Goal: Transaction & Acquisition: Book appointment/travel/reservation

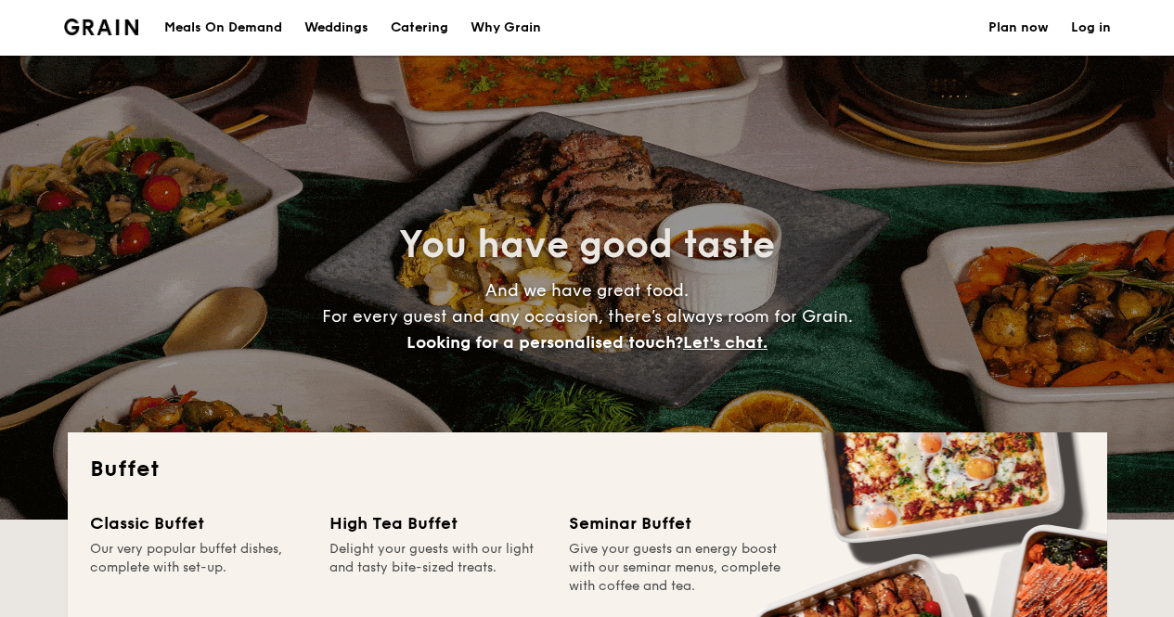
select select
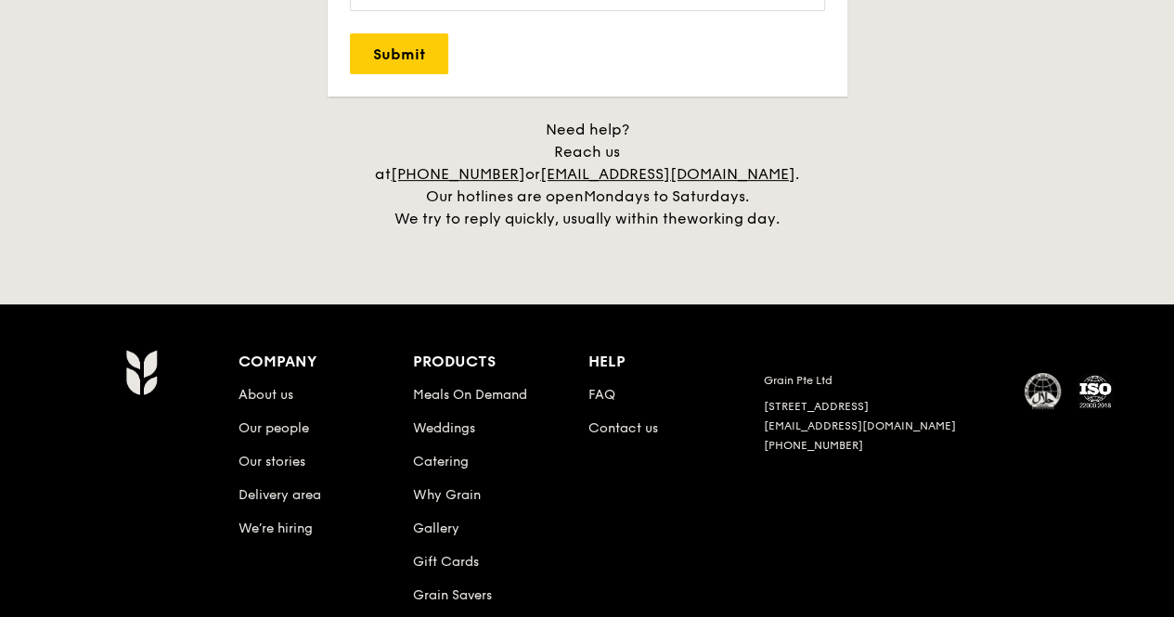
scroll to position [3903, 0]
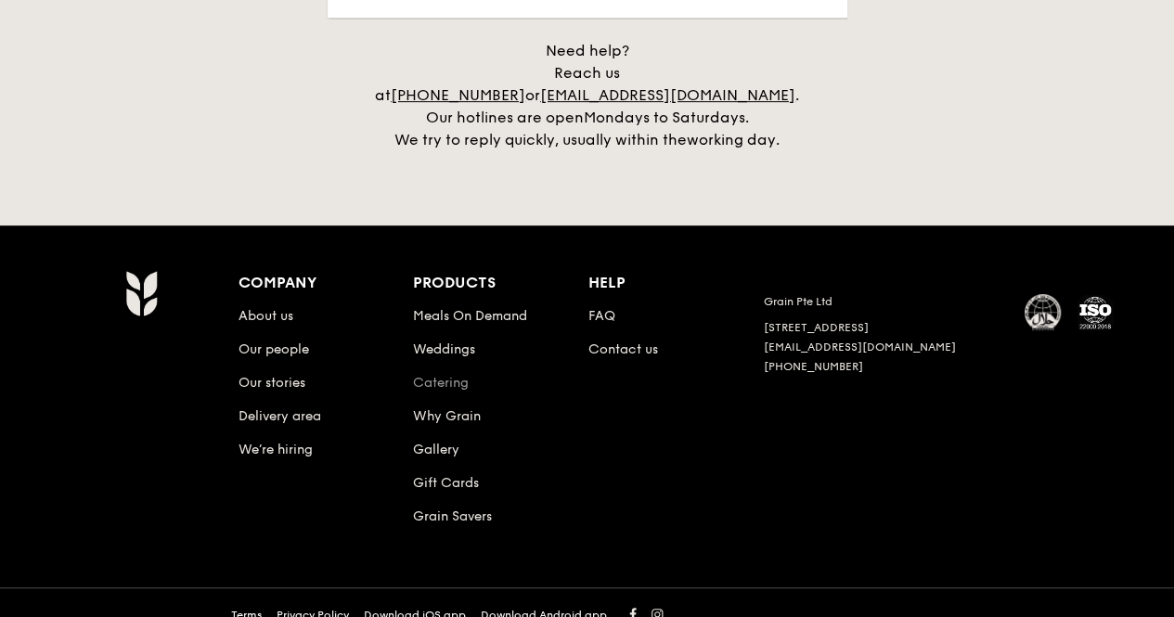
click at [445, 375] on link "Catering" at bounding box center [441, 383] width 56 height 16
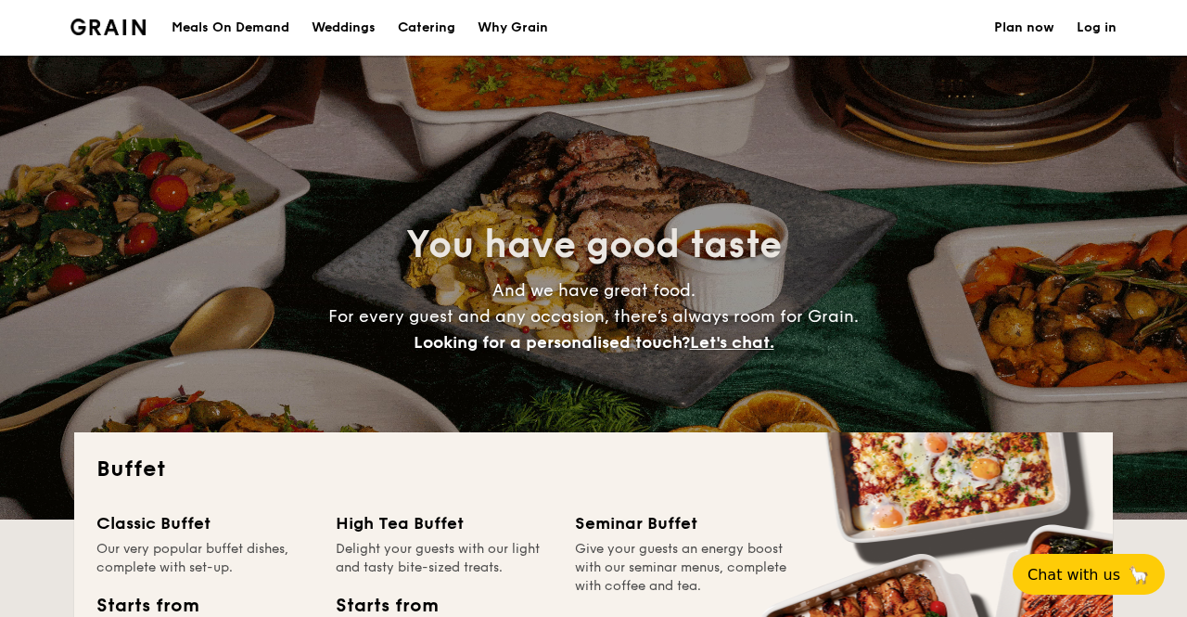
select select
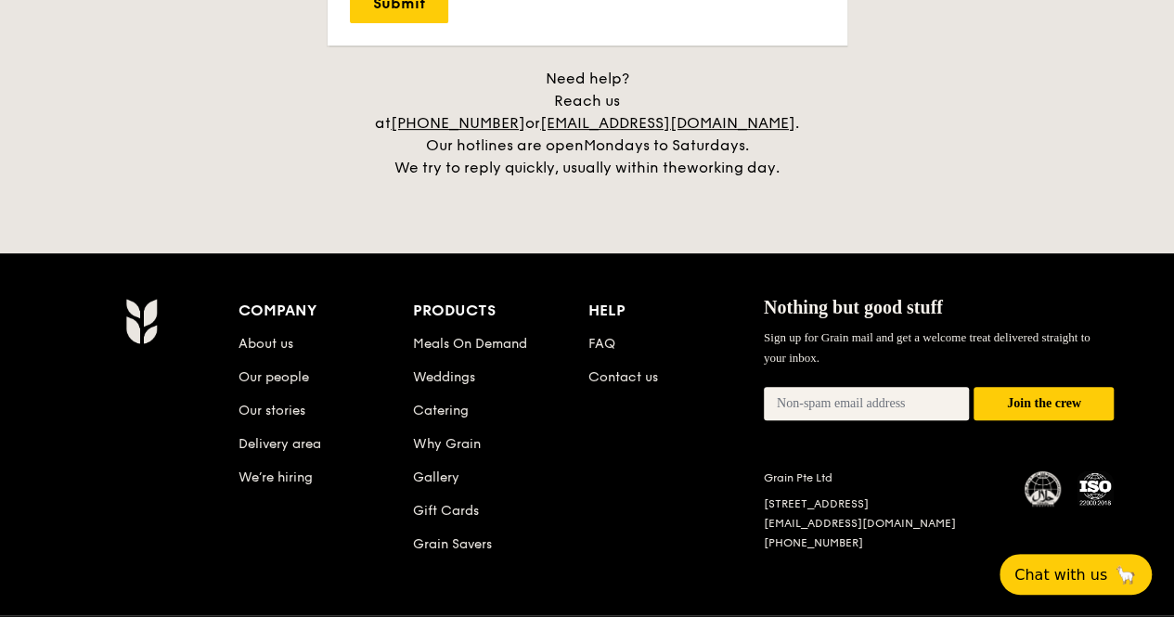
scroll to position [3903, 0]
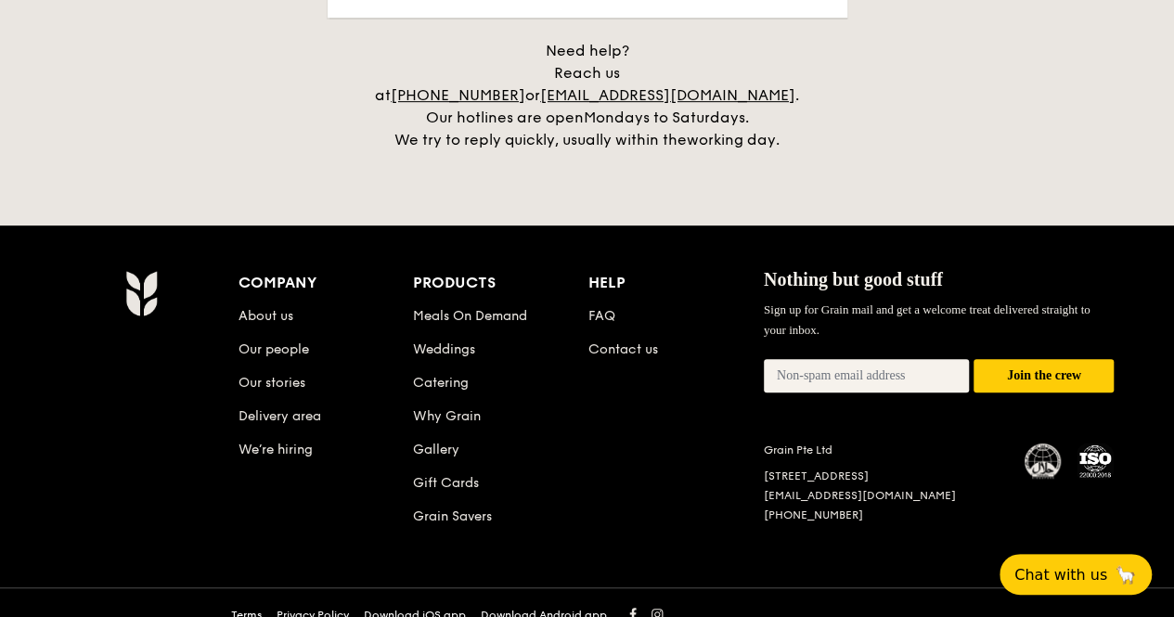
click at [614, 296] on li "FAQ" at bounding box center [675, 312] width 175 height 33
click at [597, 308] on link "FAQ" at bounding box center [601, 316] width 27 height 16
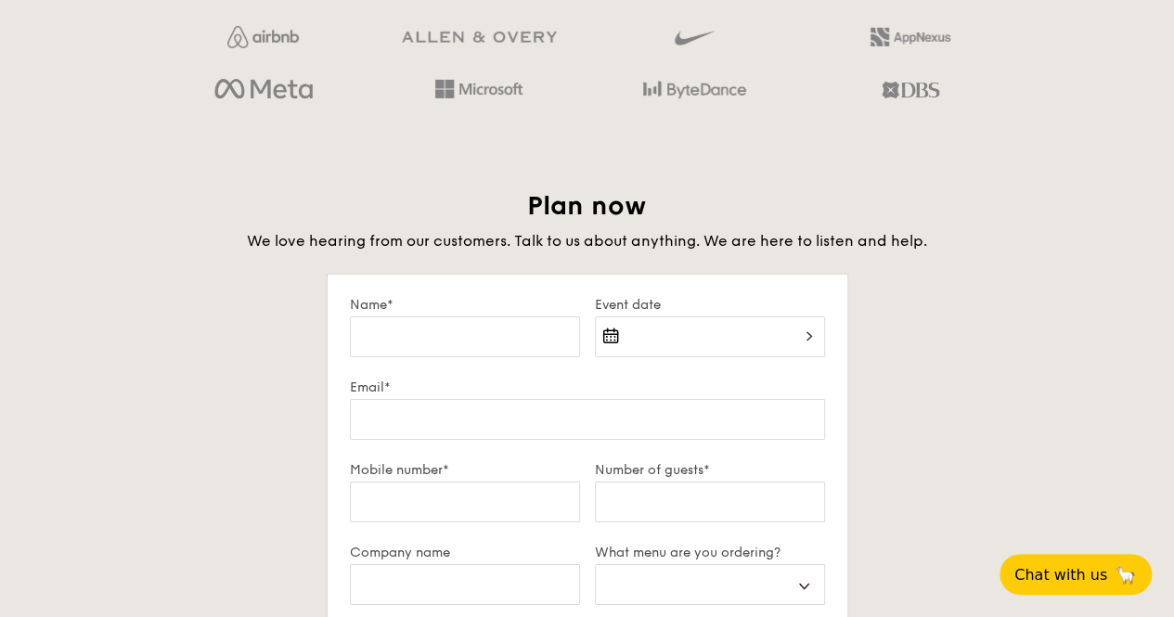
scroll to position [2882, 0]
